Goal: Check status: Check status

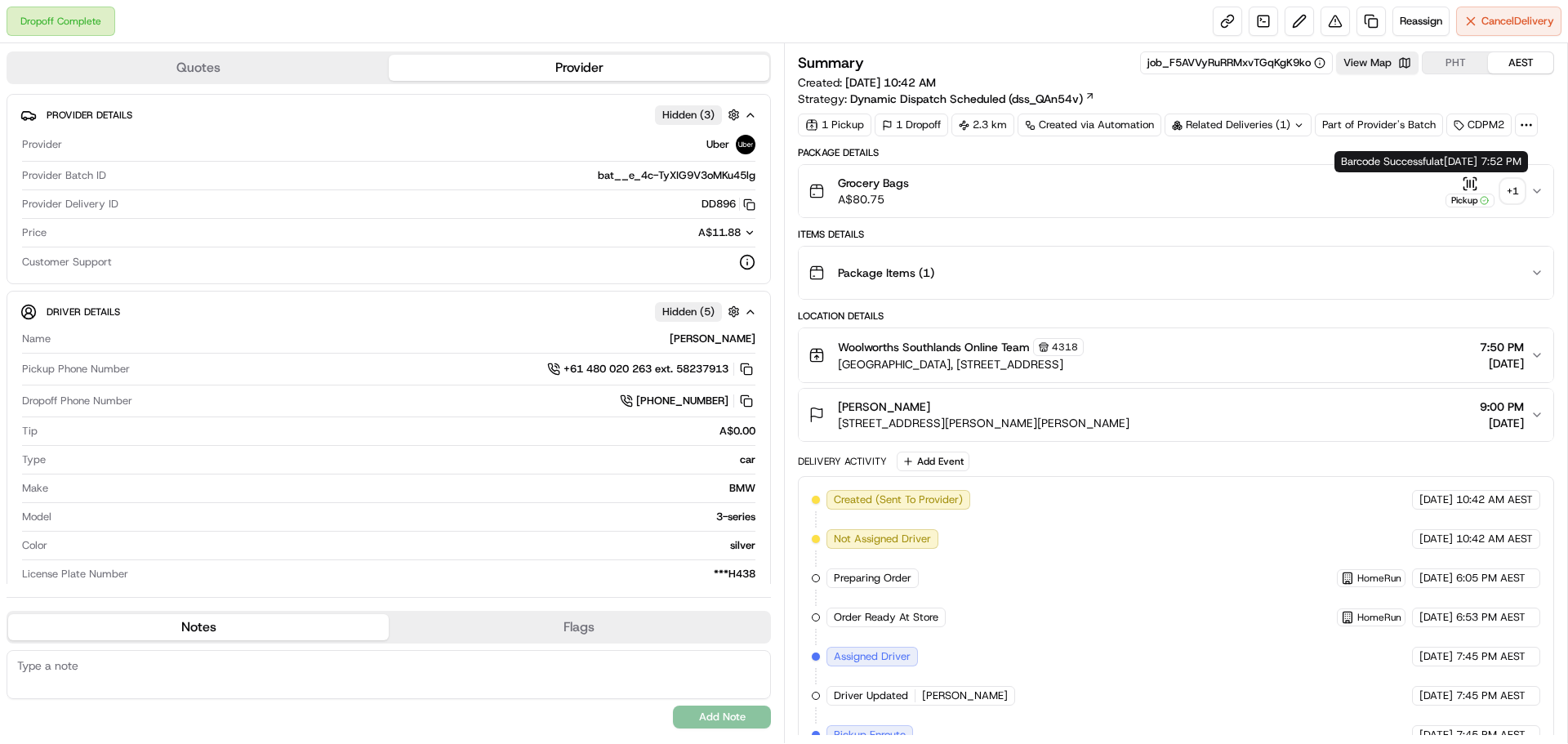
click at [1510, 194] on div "+ 1" at bounding box center [1512, 191] width 23 height 23
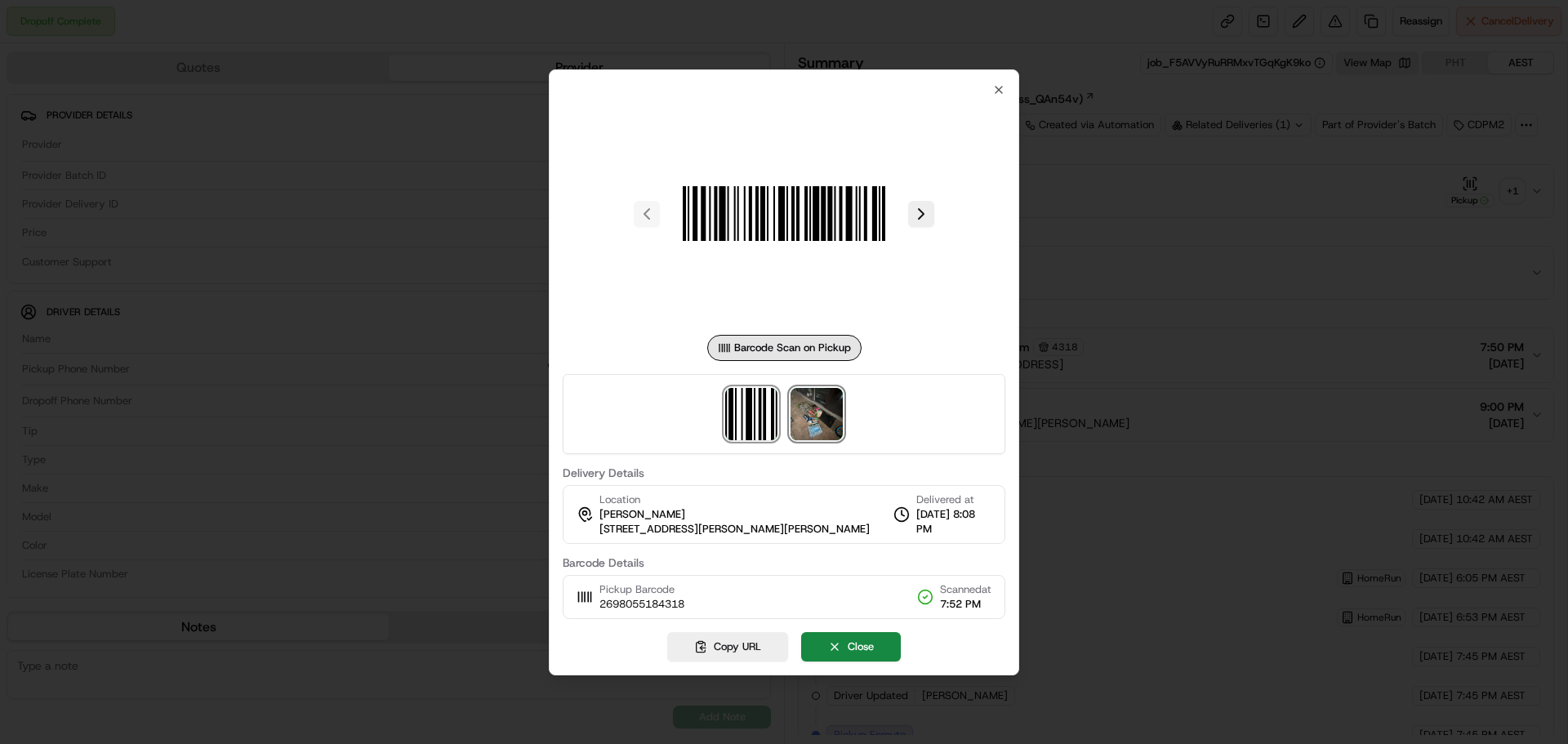
click at [807, 421] on img at bounding box center [816, 414] width 52 height 52
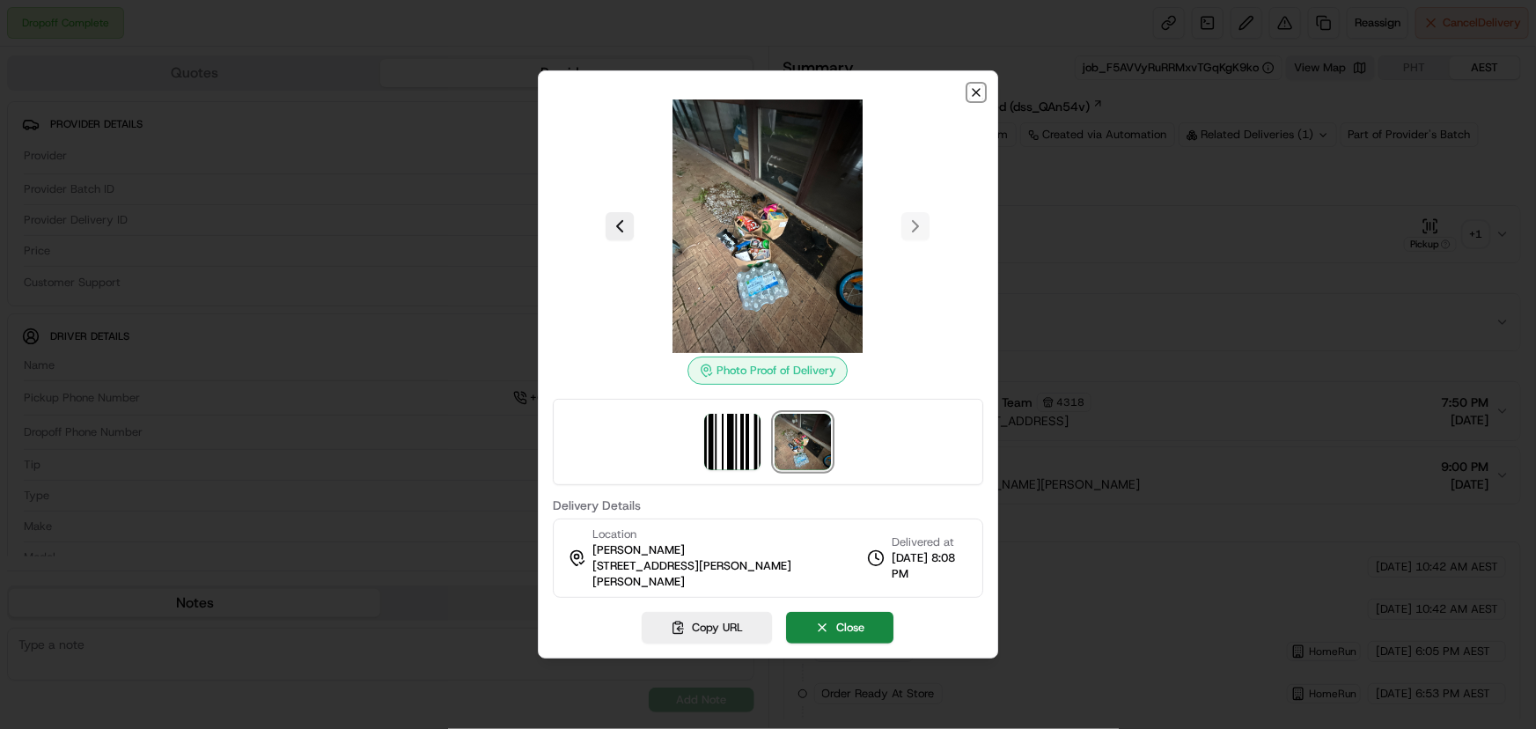
click at [972, 93] on icon "button" at bounding box center [976, 92] width 14 height 14
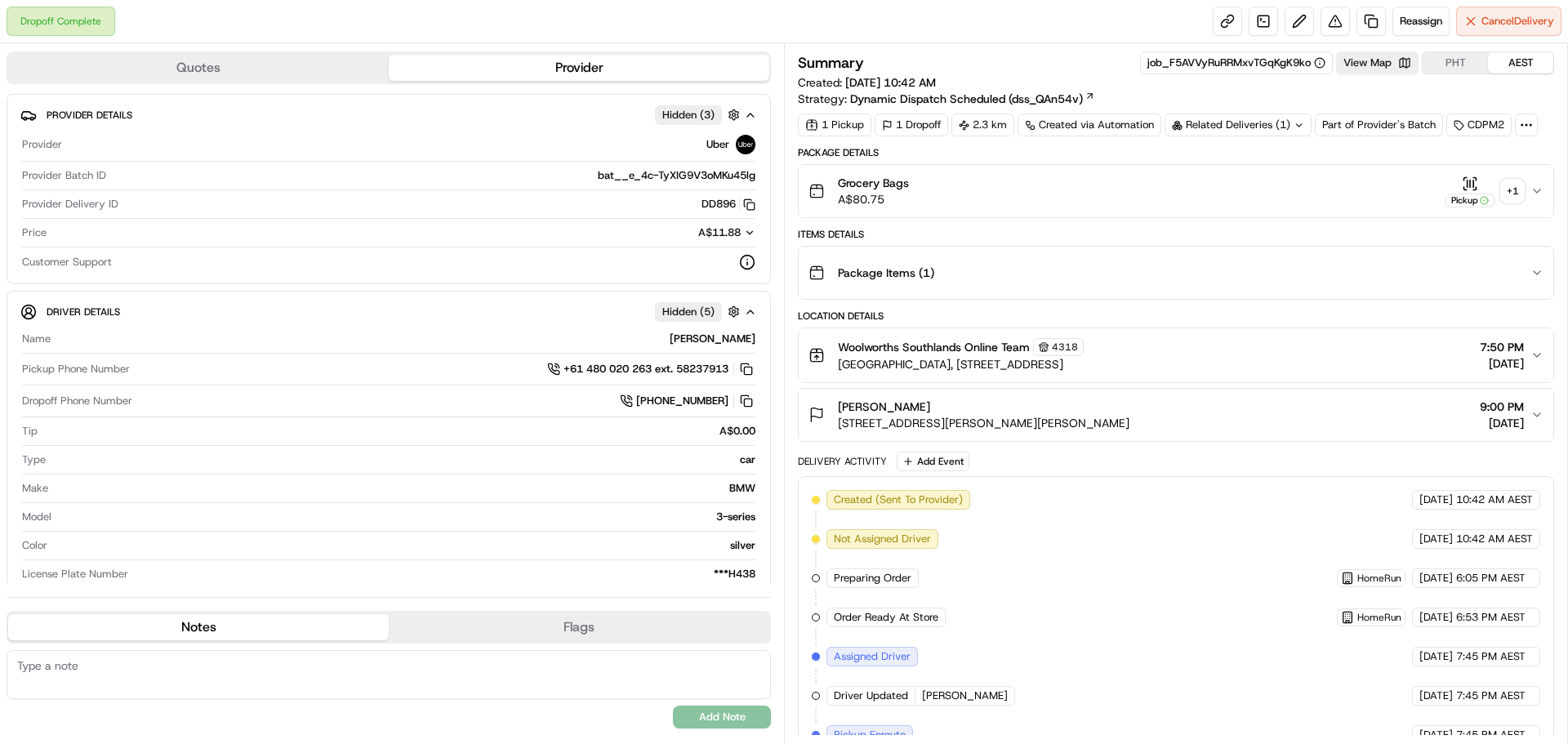
click at [1200, 127] on div "Related Deliveries (1)" at bounding box center [1238, 124] width 147 height 23
click at [1246, 99] on div "Summary job_F5AVVyRuRRMxvTGqKgK9ko View Map PHT AEST Created: [DATE] 10:42 AM S…" at bounding box center [1176, 79] width 756 height 56
click at [1514, 189] on div "+ 1" at bounding box center [1512, 191] width 23 height 23
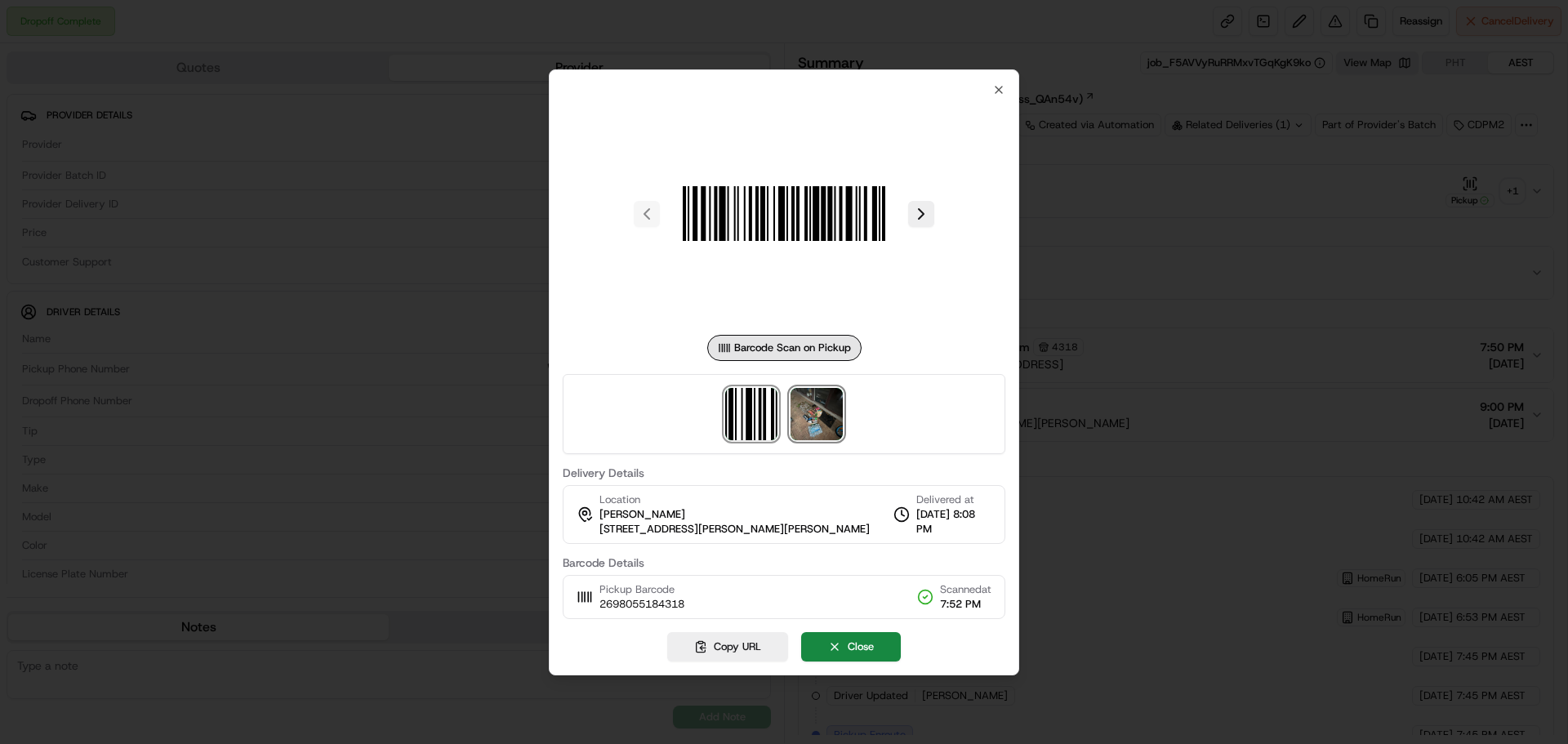
click at [827, 415] on img at bounding box center [816, 414] width 52 height 52
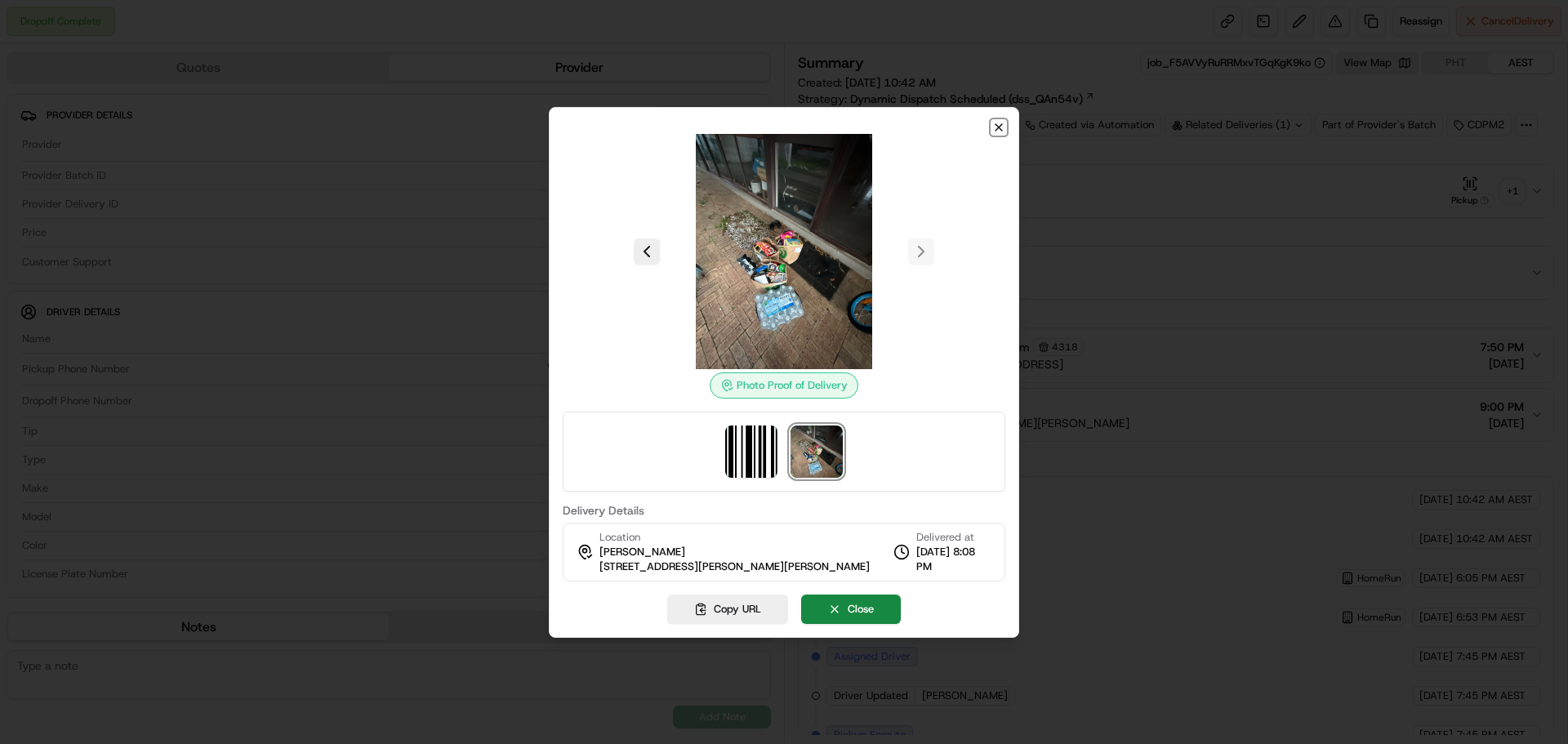
click at [1001, 130] on icon "button" at bounding box center [998, 127] width 6 height 6
